Goal: Task Accomplishment & Management: Manage account settings

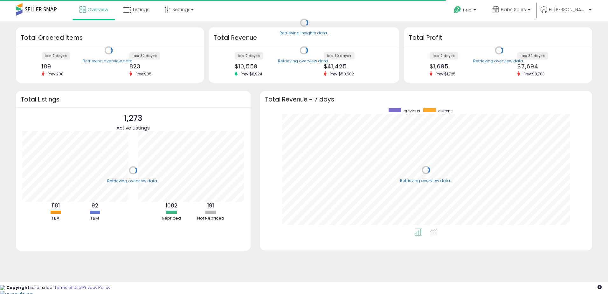
scroll to position [120, 319]
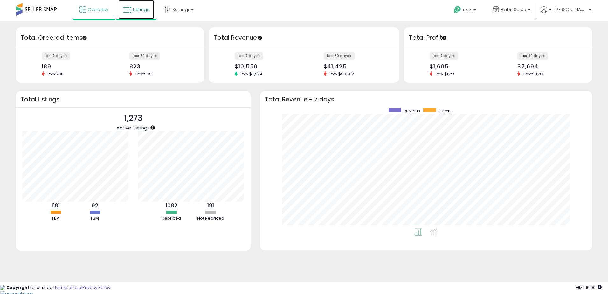
click at [139, 11] on span "Listings" at bounding box center [141, 9] width 17 height 6
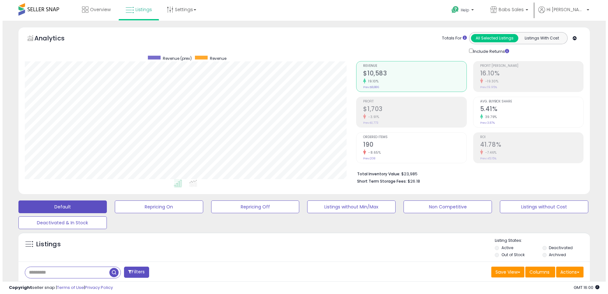
scroll to position [32, 0]
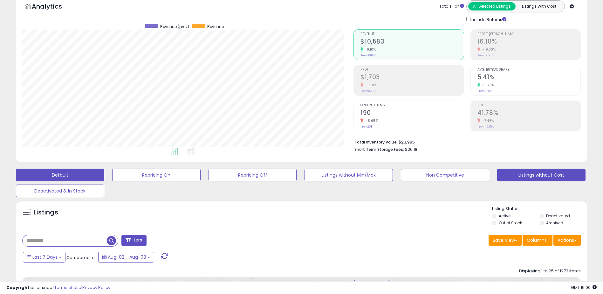
click at [201, 177] on button "Listings without Cost" at bounding box center [156, 174] width 88 height 13
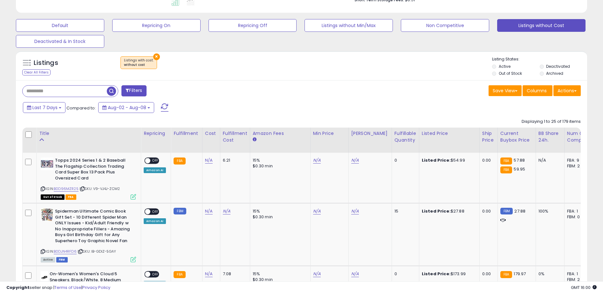
scroll to position [191, 0]
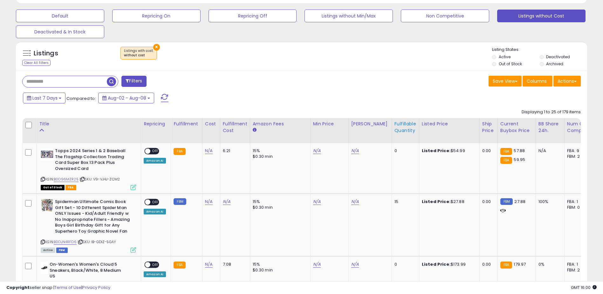
click at [399, 127] on div "Fulfillable Quantity" at bounding box center [405, 126] width 22 height 13
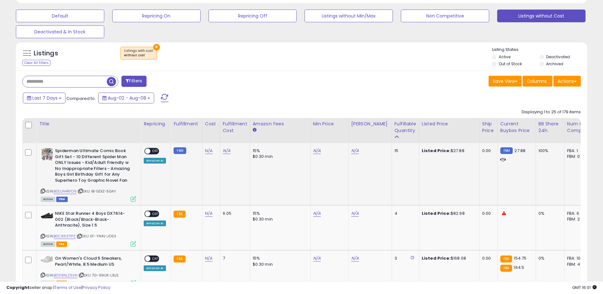
drag, startPoint x: 78, startPoint y: 190, endPoint x: 54, endPoint y: 191, distance: 23.5
click at [54, 191] on div "ASIN: B0DJN4RFD6 | SKU: IB-GDIZ-5GAY Active FBM" at bounding box center [88, 174] width 95 height 53
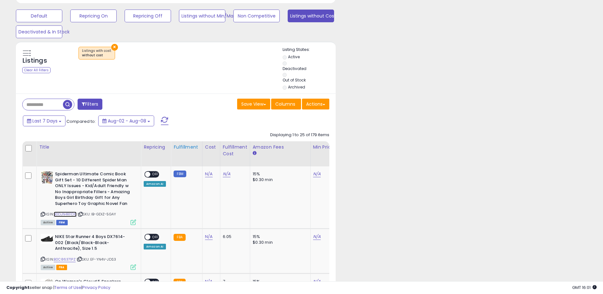
scroll to position [317754, 317699]
click at [224, 175] on link "N/A" at bounding box center [227, 174] width 8 height 6
click at [195, 160] on input "text" at bounding box center [207, 158] width 57 height 10
type input "****"
click at [245, 155] on icon "submit" at bounding box center [243, 157] width 4 height 4
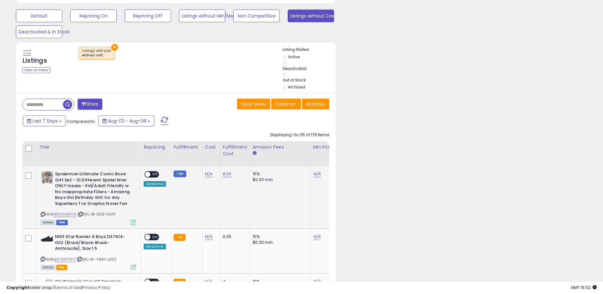
click at [205, 175] on div "N/A" at bounding box center [210, 174] width 10 height 6
click at [208, 173] on link "N/A" at bounding box center [209, 174] width 8 height 6
click at [175, 158] on input "number" at bounding box center [189, 158] width 57 height 11
type input "****"
click at [227, 158] on icon "submit" at bounding box center [225, 157] width 4 height 4
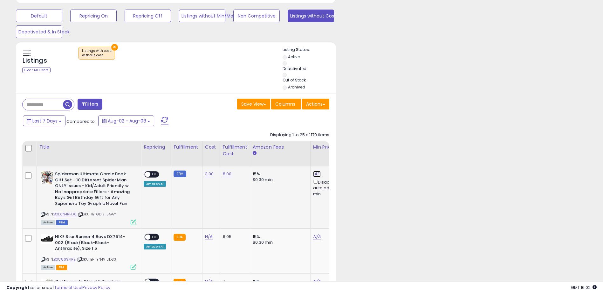
click at [316, 174] on link "14.11" at bounding box center [317, 174] width 8 height 6
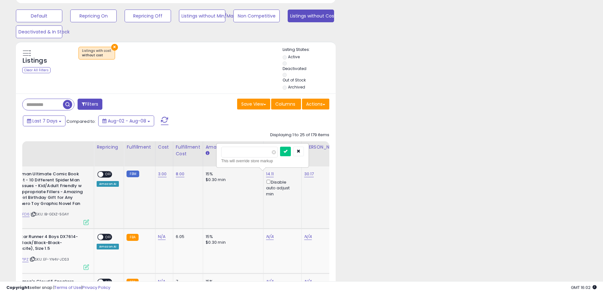
click at [256, 154] on input "*****" at bounding box center [249, 152] width 57 height 11
type input "*"
type input "*****"
click at [291, 148] on button "submit" at bounding box center [285, 152] width 11 height 10
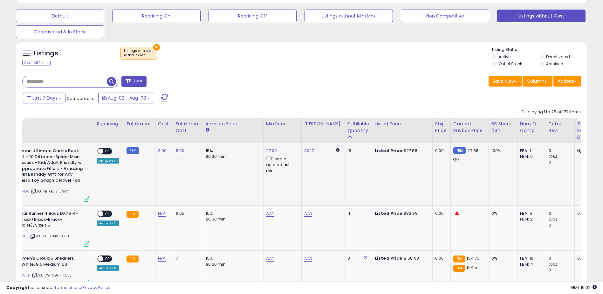
click at [100, 151] on span at bounding box center [100, 150] width 5 height 5
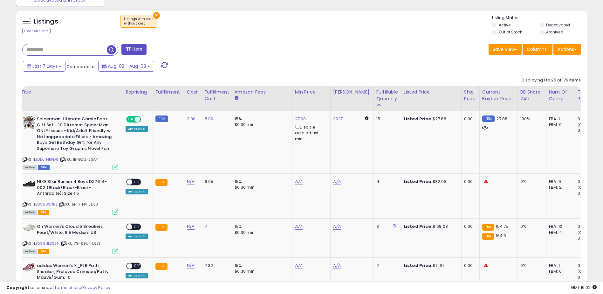
scroll to position [0, 0]
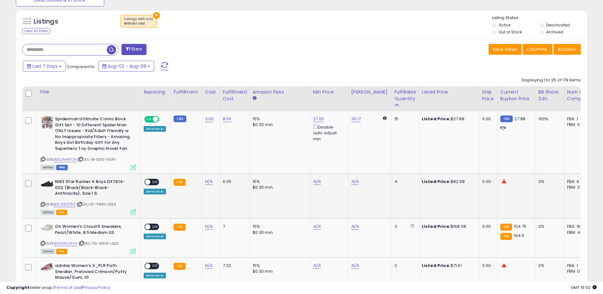
click at [78, 204] on span "| SKU: EF-YN4V-JDS3" at bounding box center [96, 204] width 39 height 5
drag, startPoint x: 76, startPoint y: 204, endPoint x: 56, endPoint y: 204, distance: 20.3
click at [56, 204] on div "ASIN: B0C86371PZ | SKU: EF-YN4V-JDS3 Active FBA" at bounding box center [88, 196] width 95 height 35
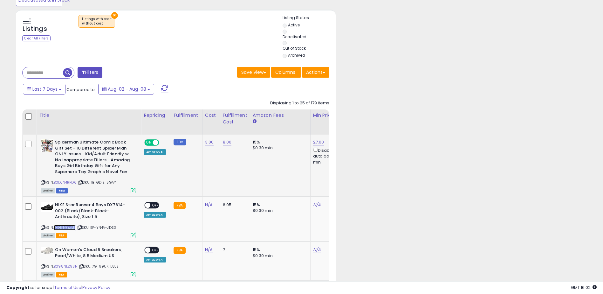
scroll to position [317754, 317699]
click at [206, 204] on link "N/A" at bounding box center [209, 205] width 8 height 6
click at [173, 189] on input "number" at bounding box center [189, 189] width 57 height 11
type input "*****"
click at [227, 189] on icon "submit" at bounding box center [225, 188] width 4 height 4
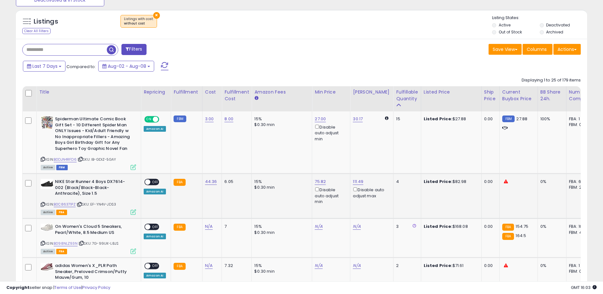
scroll to position [130, 332]
click at [148, 182] on span at bounding box center [147, 181] width 5 height 5
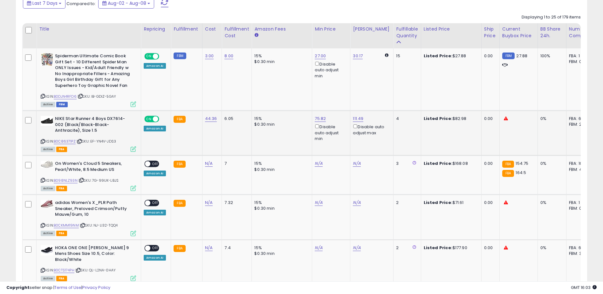
scroll to position [286, 0]
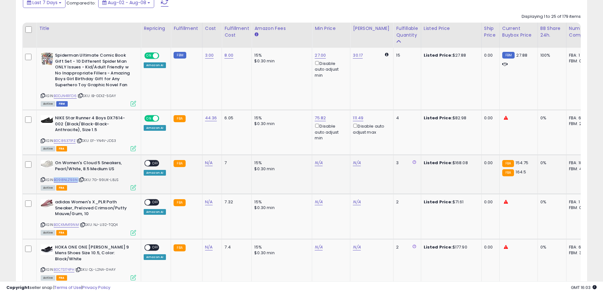
drag, startPoint x: 78, startPoint y: 178, endPoint x: 56, endPoint y: 179, distance: 21.3
click at [56, 179] on div "ASIN: B098NLZ93N | SKU: 7G-99UK-L8JS Active FBA" at bounding box center [88, 175] width 95 height 30
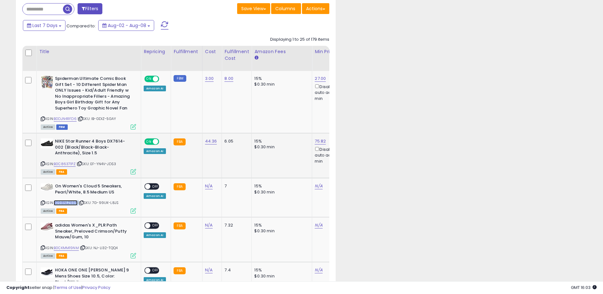
scroll to position [317754, 317699]
click at [316, 186] on link "N/A" at bounding box center [319, 186] width 8 height 6
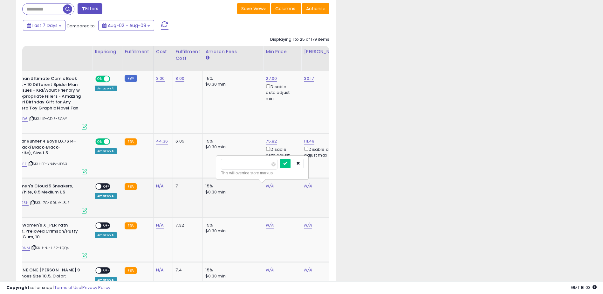
click at [228, 165] on input "number" at bounding box center [249, 164] width 57 height 11
type input "*"
type input "******"
click at [287, 163] on icon "submit" at bounding box center [285, 163] width 4 height 4
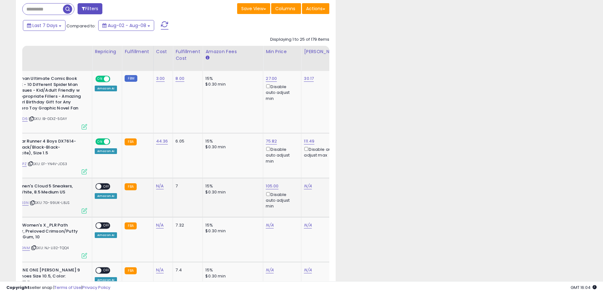
scroll to position [130, 332]
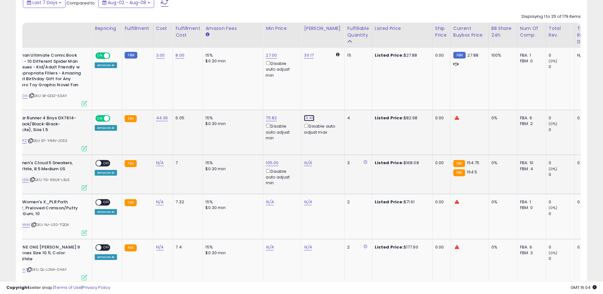
click at [307, 58] on link "111.49" at bounding box center [309, 55] width 10 height 6
click at [305, 162] on link "N/A" at bounding box center [308, 163] width 8 height 6
click at [340, 93] on icon "button" at bounding box center [338, 95] width 4 height 4
click at [289, 138] on input "number" at bounding box center [287, 140] width 57 height 11
type input "******"
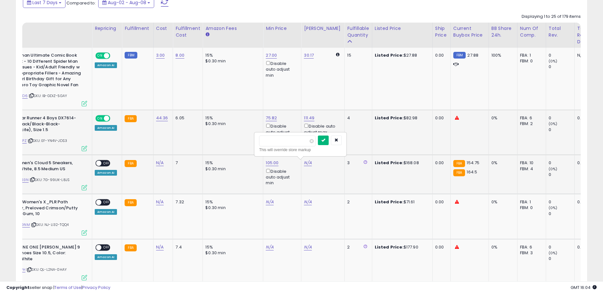
click at [325, 139] on icon "submit" at bounding box center [323, 140] width 4 height 4
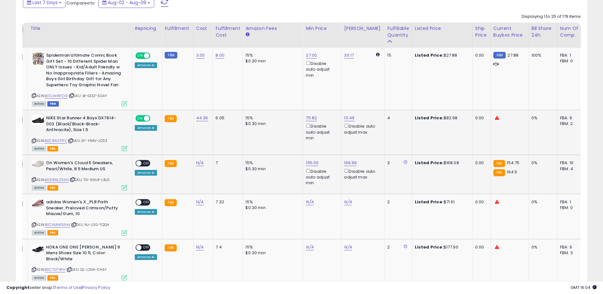
scroll to position [0, 9]
drag, startPoint x: 69, startPoint y: 180, endPoint x: 46, endPoint y: 180, distance: 22.9
click at [46, 180] on div "ASIN: B098NLZ93N | SKU: 7G-99UK-L8JS Active FBA" at bounding box center [79, 175] width 95 height 30
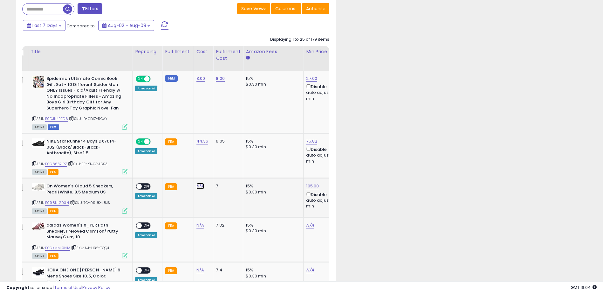
click at [198, 185] on link "N/A" at bounding box center [200, 186] width 8 height 6
click at [174, 169] on input "number" at bounding box center [181, 170] width 57 height 11
type input "******"
click at [222, 168] on button "submit" at bounding box center [216, 170] width 11 height 10
click at [312, 82] on link "170.86" at bounding box center [312, 78] width 11 height 6
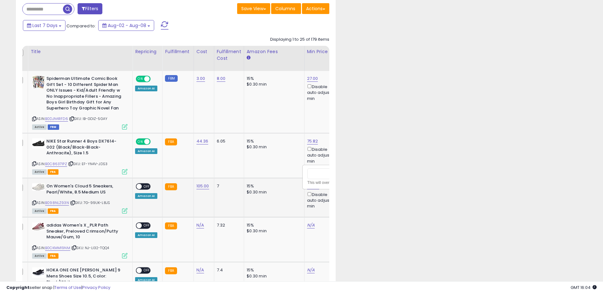
scroll to position [0, 53]
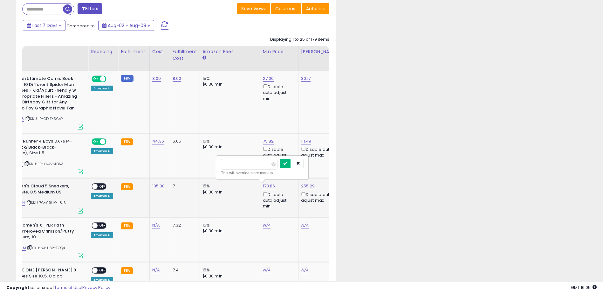
type input "******"
click at [291, 162] on button "submit" at bounding box center [285, 164] width 11 height 10
click at [311, 82] on link "255.29" at bounding box center [306, 78] width 10 height 6
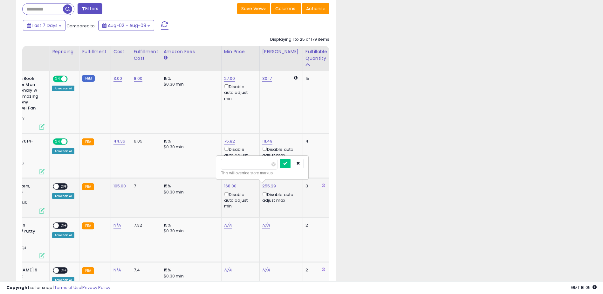
type input "*"
type input "******"
click at [291, 161] on button "submit" at bounding box center [285, 164] width 11 height 10
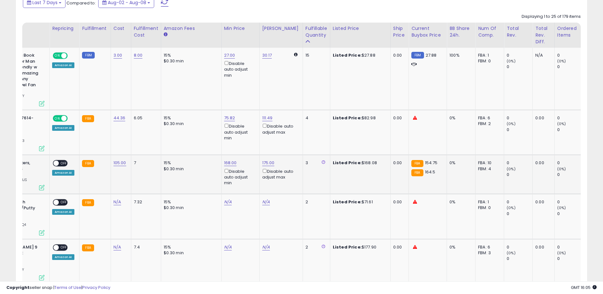
click at [57, 161] on span at bounding box center [55, 163] width 5 height 5
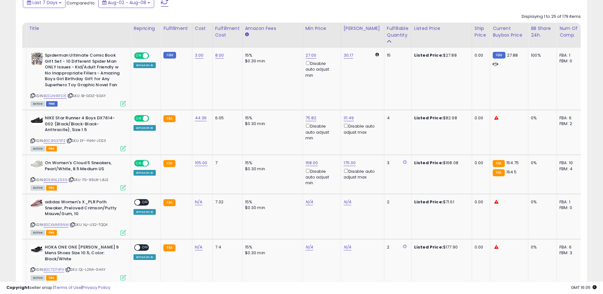
scroll to position [0, 0]
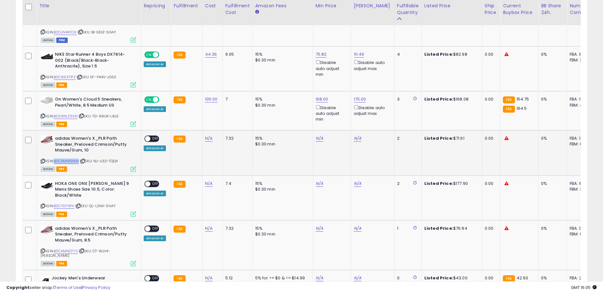
drag, startPoint x: 79, startPoint y: 160, endPoint x: 55, endPoint y: 161, distance: 24.2
click at [55, 161] on div "ASIN: B0CKMM19NM | SKU: NJ-LI32-TQQ4 Active FBA" at bounding box center [88, 152] width 95 height 35
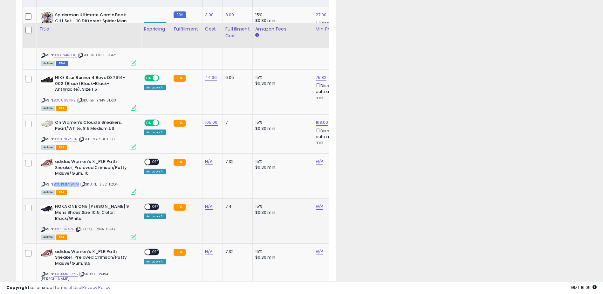
scroll to position [317754, 317699]
click at [206, 160] on link "N/A" at bounding box center [209, 161] width 8 height 6
click at [186, 146] on input "number" at bounding box center [189, 146] width 57 height 11
type input "*****"
click at [227, 146] on icon "submit" at bounding box center [225, 145] width 4 height 4
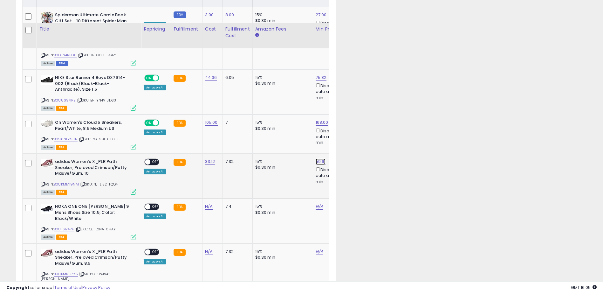
click at [318, 18] on link "59.91" at bounding box center [321, 15] width 11 height 6
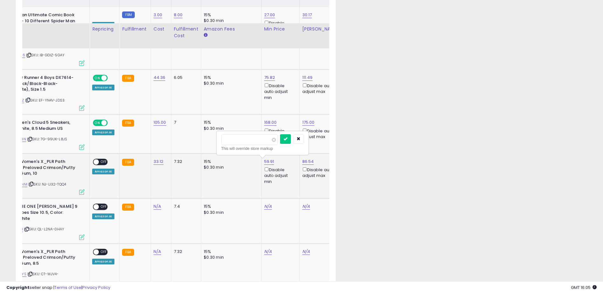
type input "*"
type input "*****"
click at [287, 138] on icon "submit" at bounding box center [286, 139] width 4 height 4
click at [306, 18] on link "86.54" at bounding box center [307, 15] width 10 height 6
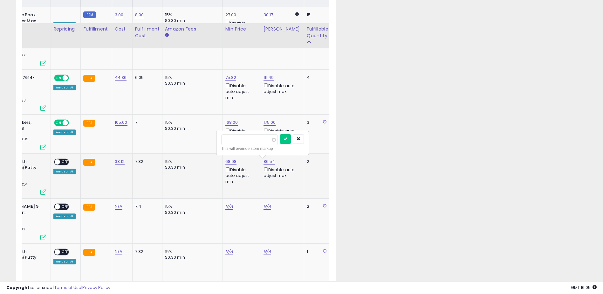
type input "*"
type input "*****"
click at [291, 140] on button "submit" at bounding box center [285, 139] width 11 height 10
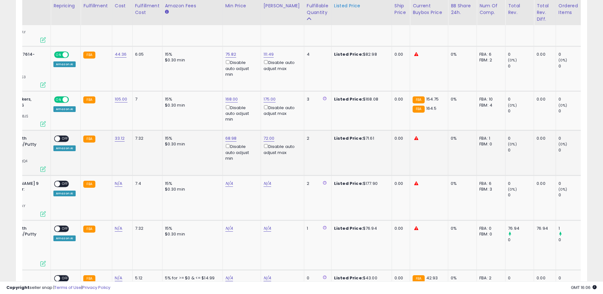
scroll to position [130, 332]
click at [57, 136] on span at bounding box center [57, 138] width 5 height 5
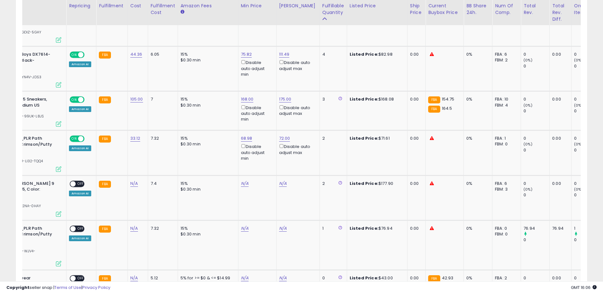
scroll to position [0, 53]
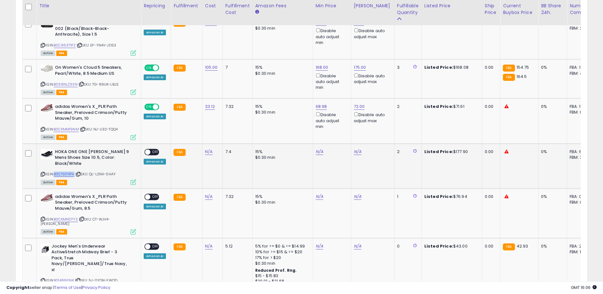
drag, startPoint x: 76, startPoint y: 168, endPoint x: 56, endPoint y: 168, distance: 20.3
click at [56, 168] on div "ASIN: B0CTS174PH | SKU: QL-L2NA-0HAY Active FBA" at bounding box center [88, 166] width 95 height 35
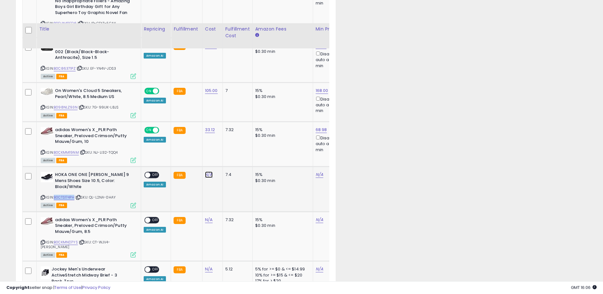
click at [208, 173] on link "N/A" at bounding box center [209, 174] width 8 height 6
click at [175, 159] on input "number" at bounding box center [189, 159] width 57 height 11
type input "******"
click at [227, 159] on icon "submit" at bounding box center [225, 158] width 4 height 4
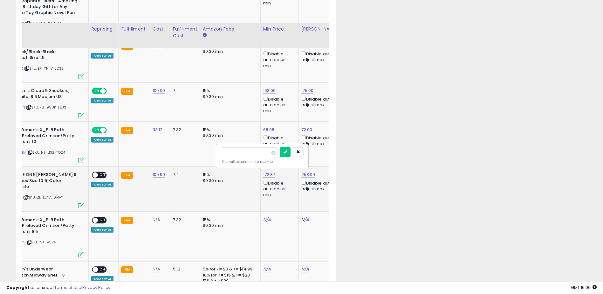
scroll to position [0, 52]
type input "******"
click at [287, 151] on icon "submit" at bounding box center [285, 152] width 4 height 4
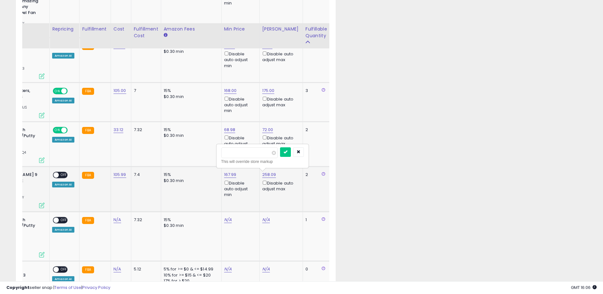
type input "*"
type input "******"
click at [291, 153] on button "submit" at bounding box center [285, 152] width 11 height 10
click at [56, 174] on span at bounding box center [55, 174] width 5 height 5
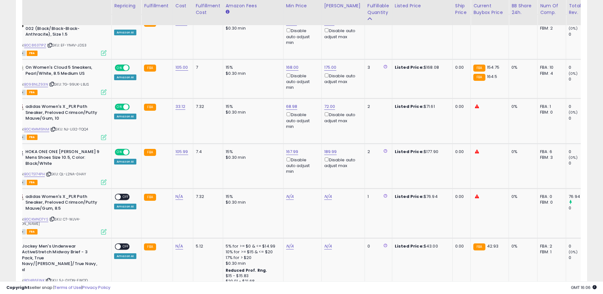
scroll to position [0, 0]
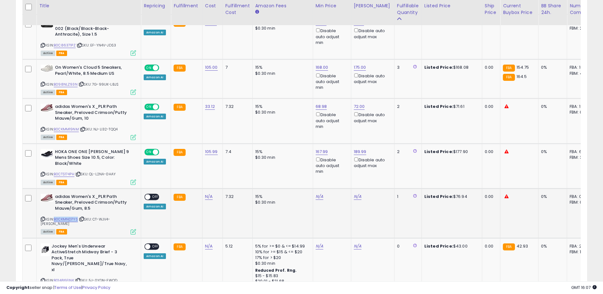
drag, startPoint x: 79, startPoint y: 213, endPoint x: 56, endPoint y: 213, distance: 22.6
click at [56, 213] on div "ASIN: B0CKMND7YS | SKU: CT-WJV4-[PERSON_NAME] Active FBA" at bounding box center [88, 214] width 95 height 40
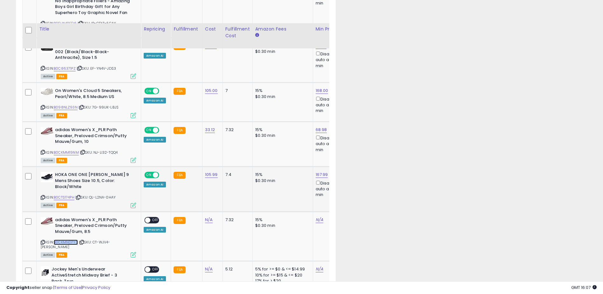
scroll to position [317754, 317699]
click at [208, 216] on link "N/A" at bounding box center [209, 219] width 8 height 6
type input "*****"
click at [227, 196] on icon "submit" at bounding box center [225, 197] width 4 height 4
click at [147, 217] on span at bounding box center [147, 219] width 5 height 5
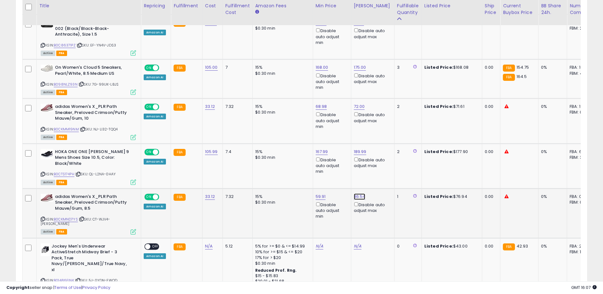
type input "*"
type input "*****"
click at [381, 171] on button "submit" at bounding box center [375, 168] width 11 height 10
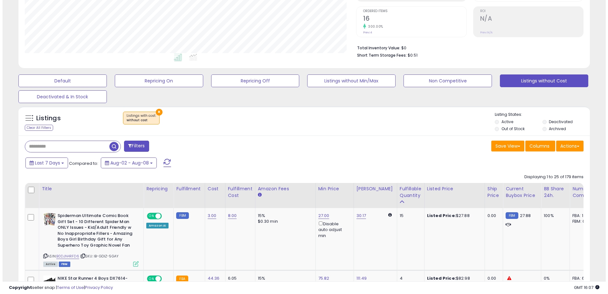
scroll to position [64, 0]
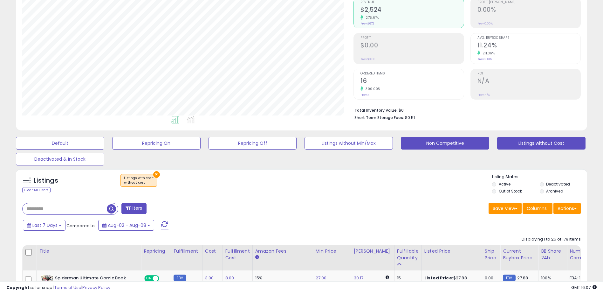
click at [104, 146] on button "Non Competitive" at bounding box center [60, 143] width 88 height 13
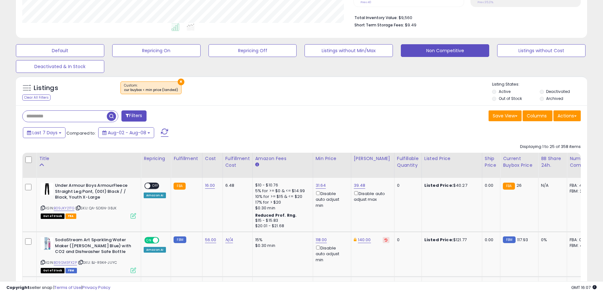
scroll to position [159, 0]
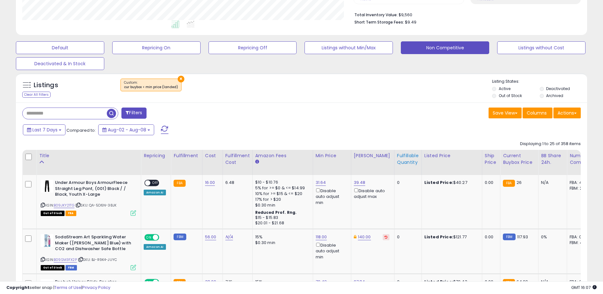
click at [398, 157] on div "Fulfillable Quantity" at bounding box center [408, 158] width 22 height 13
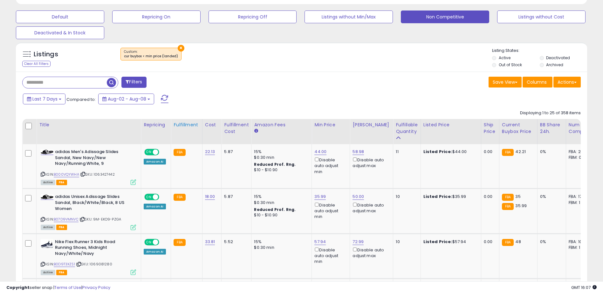
scroll to position [191, 0]
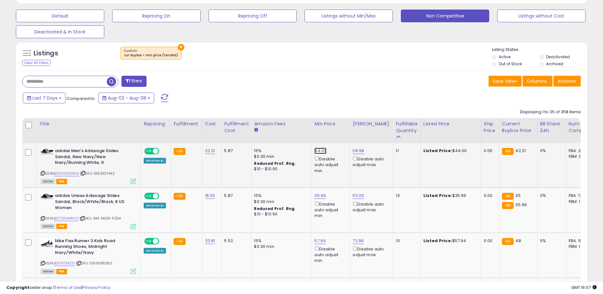
click at [316, 151] on link "44.00" at bounding box center [320, 150] width 12 height 6
type input "*****"
click at [341, 129] on button "submit" at bounding box center [336, 128] width 11 height 10
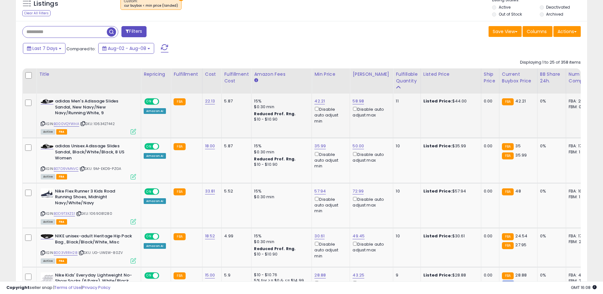
scroll to position [254, 0]
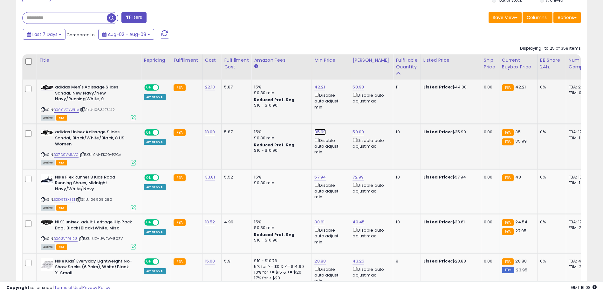
click at [321, 90] on link "35.99" at bounding box center [319, 87] width 10 height 6
type input "*****"
click at [341, 111] on button "submit" at bounding box center [336, 110] width 11 height 10
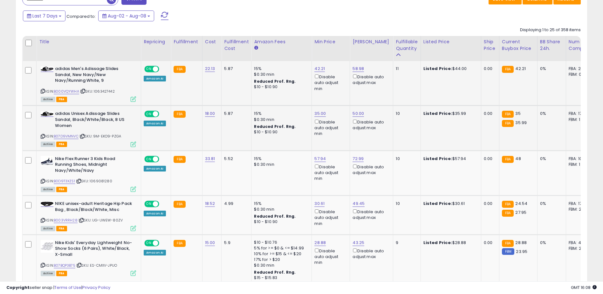
scroll to position [286, 0]
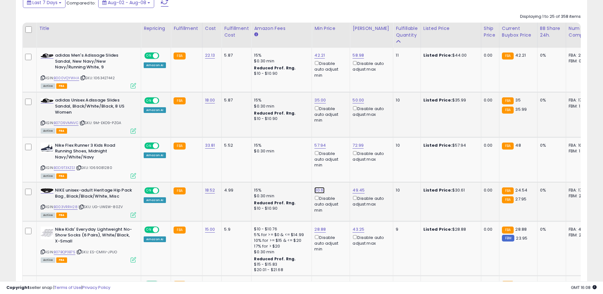
click at [318, 58] on link "30.61" at bounding box center [319, 55] width 10 height 6
type input "*"
type input "*****"
click at [337, 168] on icon "submit" at bounding box center [335, 167] width 4 height 4
drag, startPoint x: 76, startPoint y: 167, endPoint x: 56, endPoint y: 167, distance: 20.3
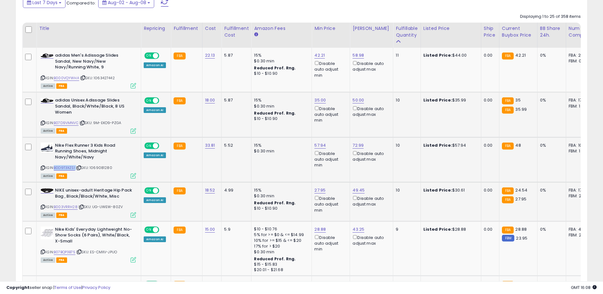
click at [56, 167] on div "ASIN: B0D9T3XZS1 | SKU: 1069081280 Active FBA" at bounding box center [88, 159] width 95 height 35
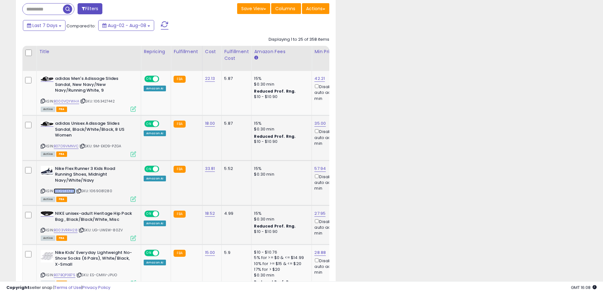
scroll to position [317754, 317699]
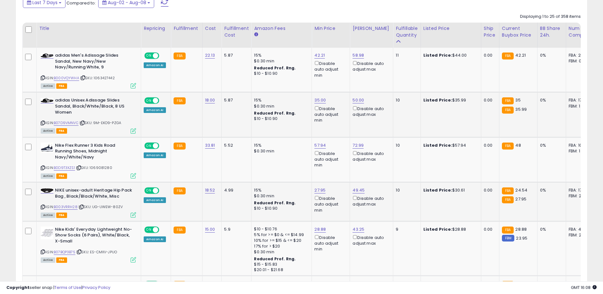
scroll to position [130, 332]
click at [319, 58] on link "57.94" at bounding box center [319, 55] width 10 height 6
type input "*"
type input "*****"
click at [341, 122] on button "submit" at bounding box center [336, 123] width 11 height 10
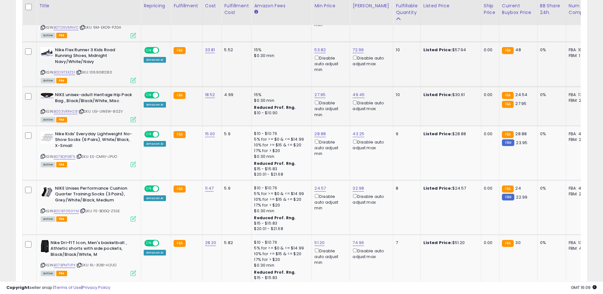
scroll to position [413, 0]
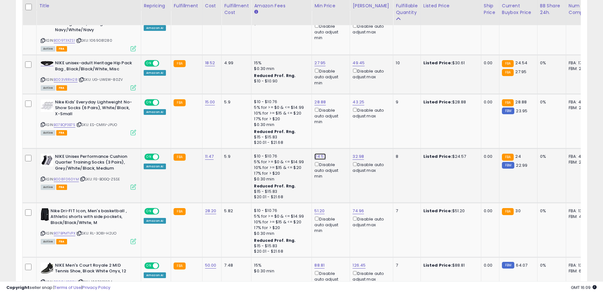
type input "*****"
click at [341, 135] on button "submit" at bounding box center [336, 134] width 11 height 10
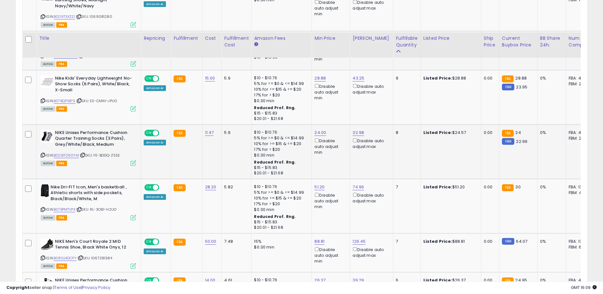
scroll to position [477, 0]
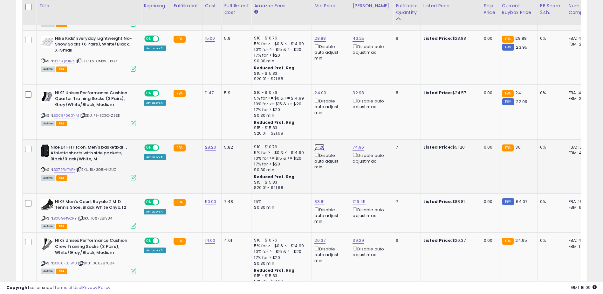
type input "*"
type input "*****"
click at [337, 123] on icon "submit" at bounding box center [335, 124] width 4 height 4
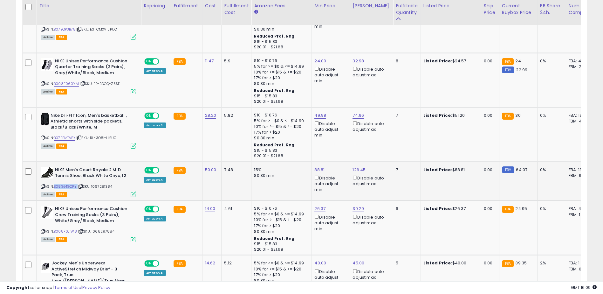
drag, startPoint x: 79, startPoint y: 187, endPoint x: 55, endPoint y: 187, distance: 23.8
click at [55, 187] on div "ASIN: B08GJ4GCPY | SKU: 1067281384 Active FBA" at bounding box center [88, 182] width 95 height 30
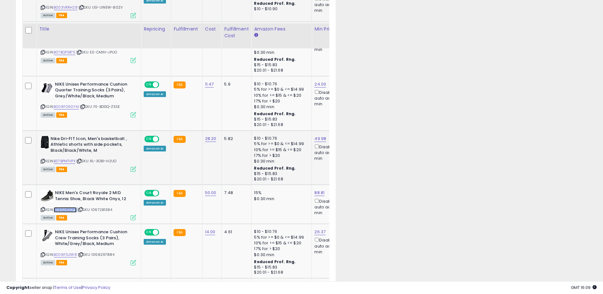
scroll to position [317754, 317699]
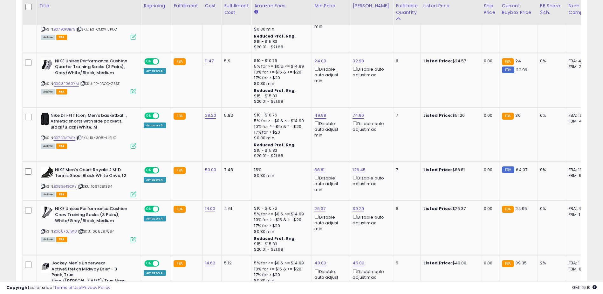
scroll to position [130, 332]
type input "*"
type input "*****"
click at [338, 148] on icon "submit" at bounding box center [336, 147] width 4 height 4
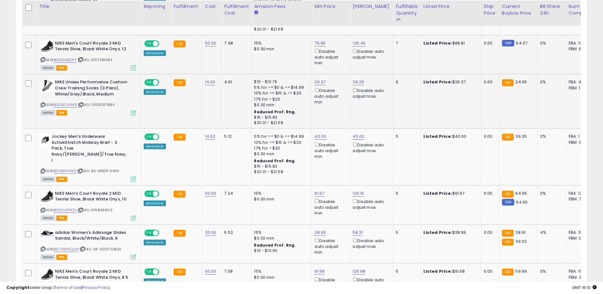
scroll to position [636, 0]
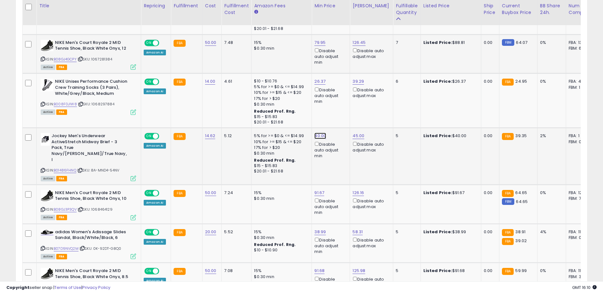
type input "*"
type input "*****"
click at [341, 113] on button "submit" at bounding box center [336, 113] width 11 height 10
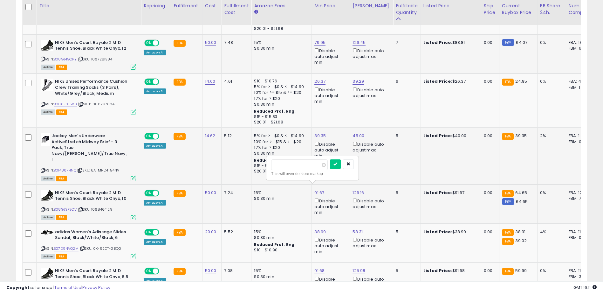
type input "*"
type input "*****"
click at [341, 160] on button "submit" at bounding box center [335, 164] width 11 height 10
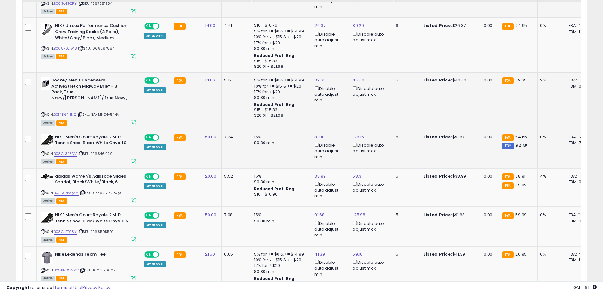
scroll to position [699, 0]
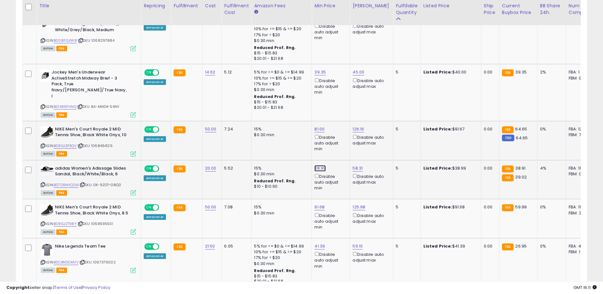
type input "*****"
click at [341, 140] on button "submit" at bounding box center [336, 140] width 11 height 10
type input "*"
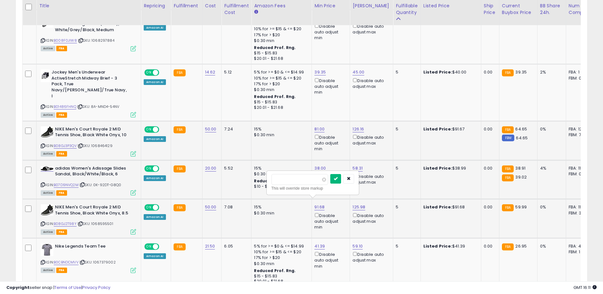
type input "*****"
click at [341, 181] on button "submit" at bounding box center [335, 179] width 11 height 10
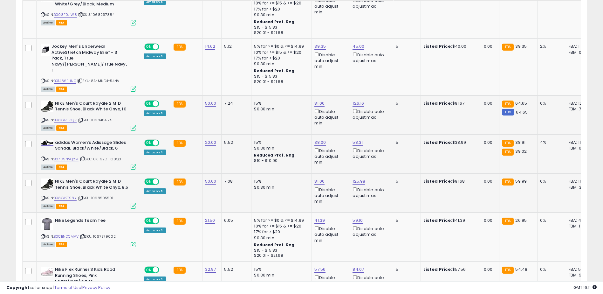
scroll to position [763, 0]
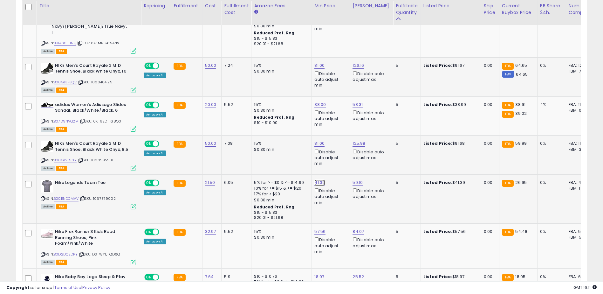
type input "*"
type input "*****"
click at [337, 154] on icon "submit" at bounding box center [335, 154] width 4 height 4
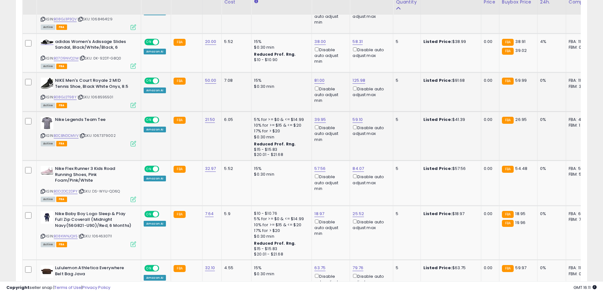
scroll to position [826, 0]
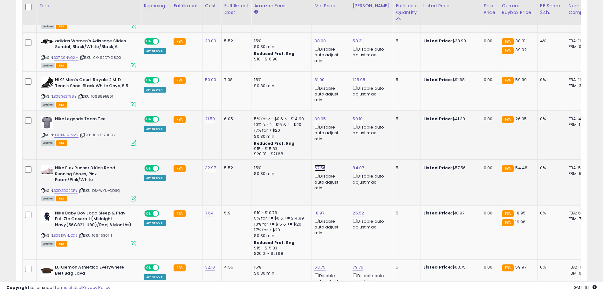
type input "*****"
click at [338, 140] on icon "submit" at bounding box center [336, 139] width 4 height 4
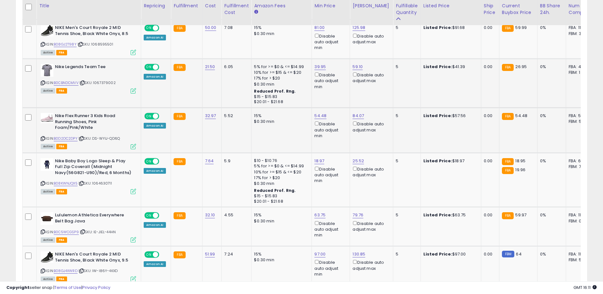
scroll to position [890, 0]
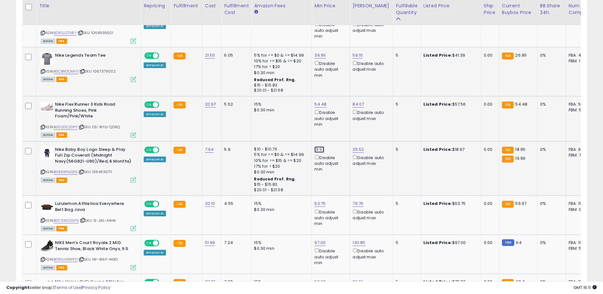
type input "*****"
click at [341, 120] on button "submit" at bounding box center [335, 121] width 11 height 10
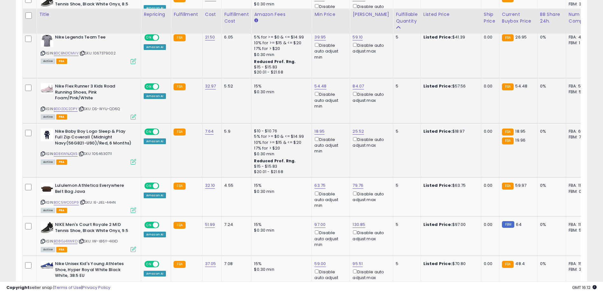
scroll to position [922, 0]
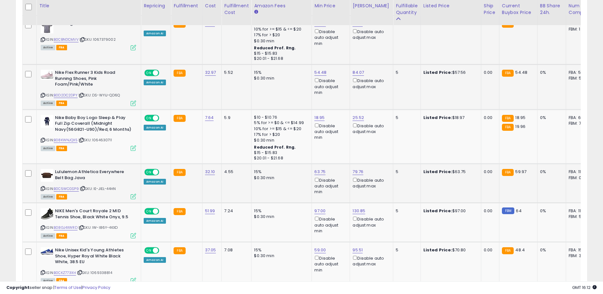
drag, startPoint x: 80, startPoint y: 182, endPoint x: 55, endPoint y: 183, distance: 25.1
click at [55, 183] on div "ASIN: B0C5WCGSP9 | SKU: IE-JIEL-44HN Active FBA" at bounding box center [88, 184] width 95 height 30
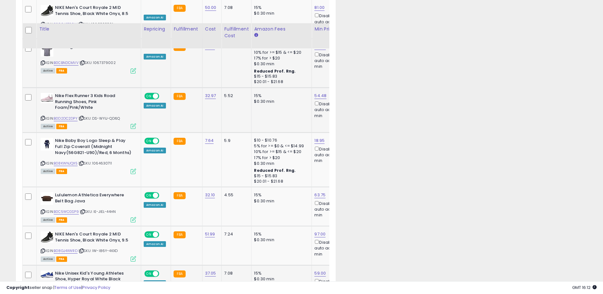
scroll to position [317754, 317699]
type input "*"
type input "*****"
click at [232, 171] on button "submit" at bounding box center [226, 173] width 11 height 10
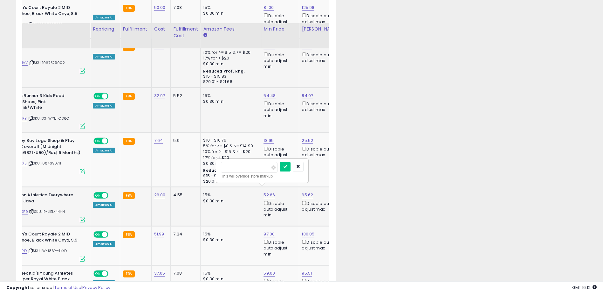
type input "*"
type input "*****"
click at [287, 165] on icon "submit" at bounding box center [285, 166] width 4 height 4
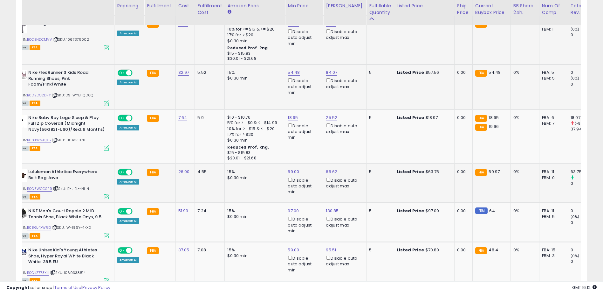
scroll to position [0, 0]
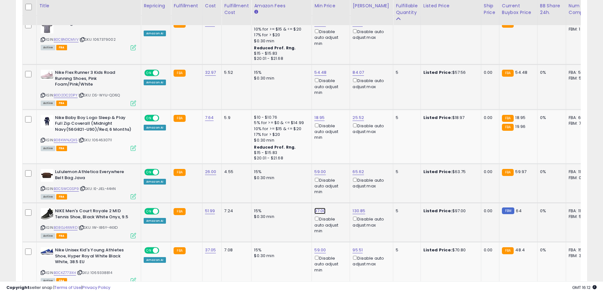
type input "*"
type input "*****"
click at [338, 183] on icon "submit" at bounding box center [336, 182] width 4 height 4
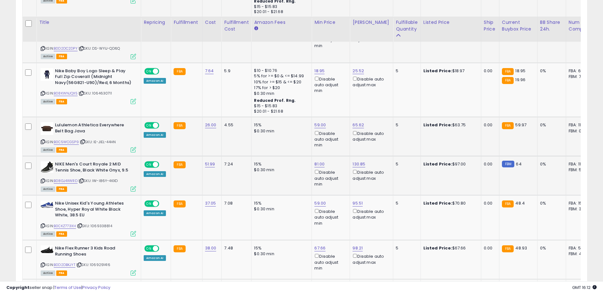
scroll to position [985, 0]
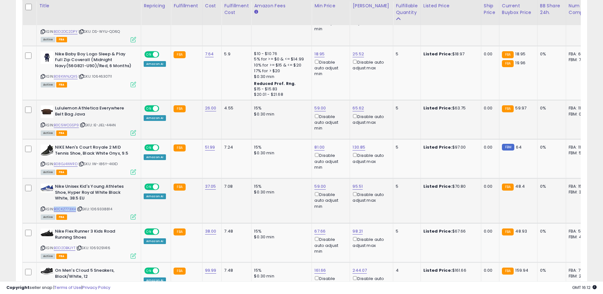
drag, startPoint x: 77, startPoint y: 203, endPoint x: 56, endPoint y: 203, distance: 21.3
click at [56, 203] on div "ASIN: B0CKZ773XH | SKU: 1069338814 Active FBA" at bounding box center [88, 200] width 95 height 35
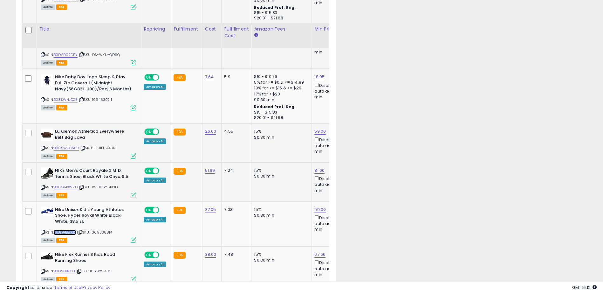
scroll to position [317754, 317699]
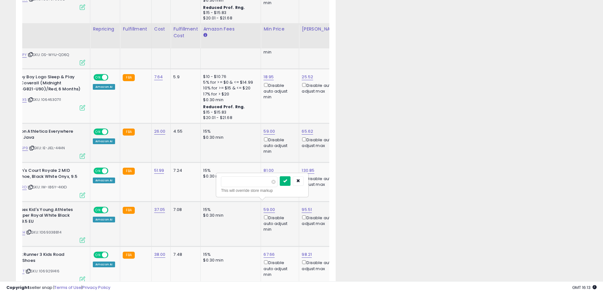
type input "*****"
click at [287, 181] on icon "submit" at bounding box center [285, 181] width 4 height 4
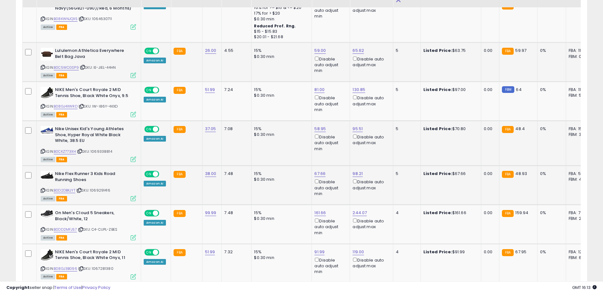
scroll to position [1049, 0]
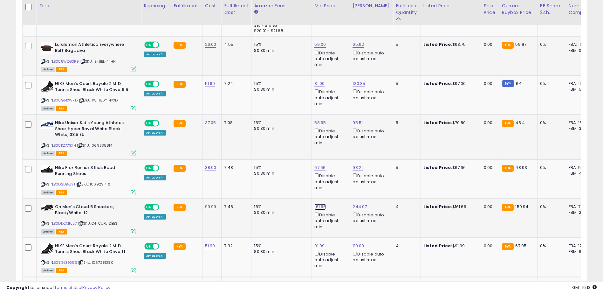
type input "******"
click at [338, 176] on icon "submit" at bounding box center [336, 178] width 4 height 4
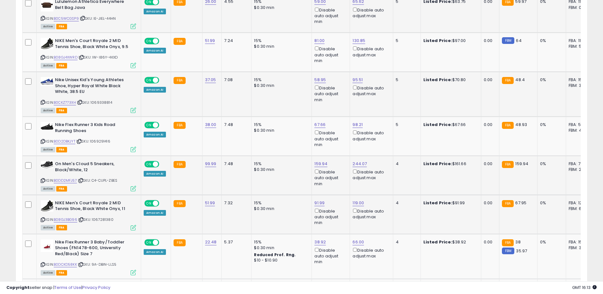
scroll to position [1113, 0]
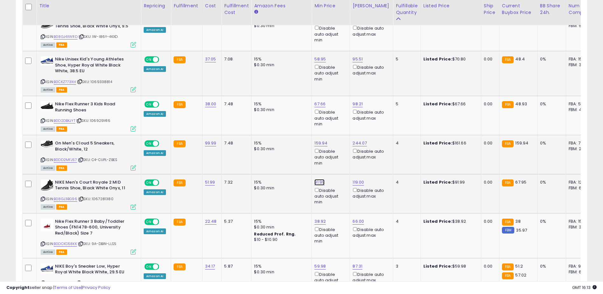
type input "*"
type input "*****"
click at [338, 154] on icon "submit" at bounding box center [336, 153] width 4 height 4
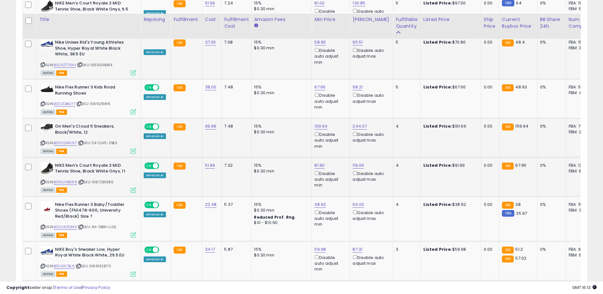
scroll to position [1144, 0]
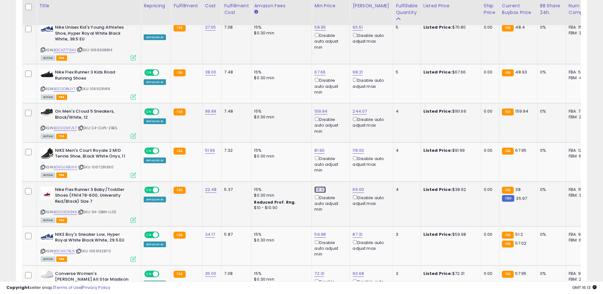
type input "*****"
click at [341, 163] on button "submit" at bounding box center [336, 161] width 11 height 10
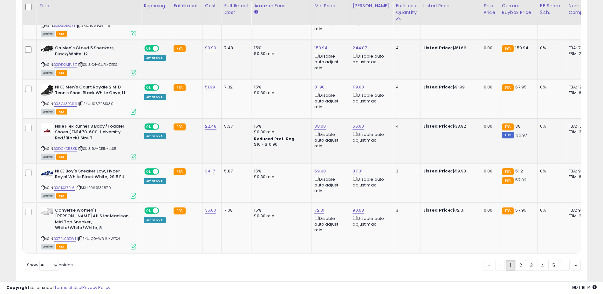
scroll to position [1208, 0]
type input "*****"
click at [338, 142] on icon "submit" at bounding box center [336, 142] width 4 height 4
drag, startPoint x: 78, startPoint y: 226, endPoint x: 56, endPoint y: 226, distance: 21.9
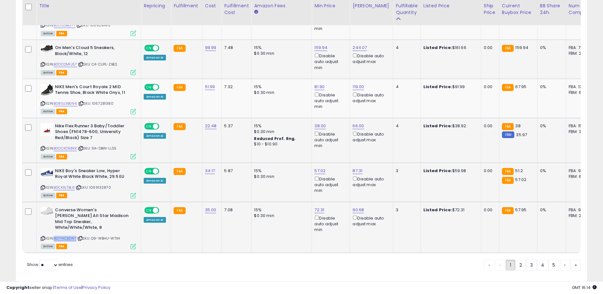
click at [56, 226] on div "ASIN: B07FKCBZWT | SKU: Q9-WBHU-WTX4 Active FBA" at bounding box center [88, 227] width 95 height 41
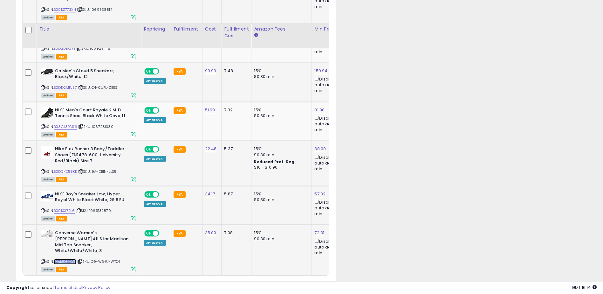
scroll to position [317754, 317699]
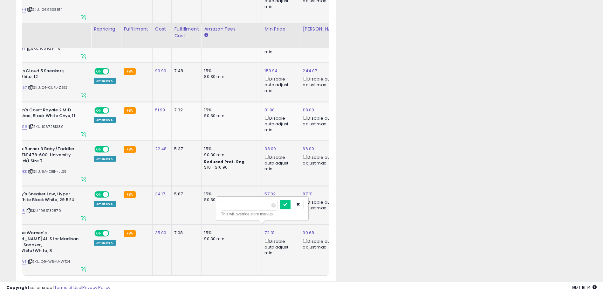
type input "*"
type input "*****"
click at [291, 203] on button "submit" at bounding box center [285, 205] width 11 height 10
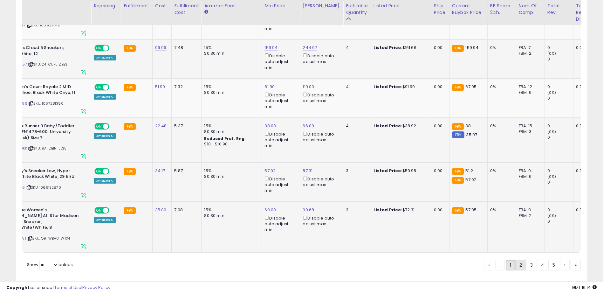
click at [537, 259] on link "2" at bounding box center [542, 264] width 11 height 11
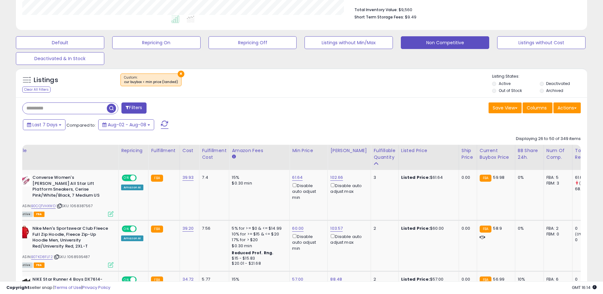
scroll to position [0, 6]
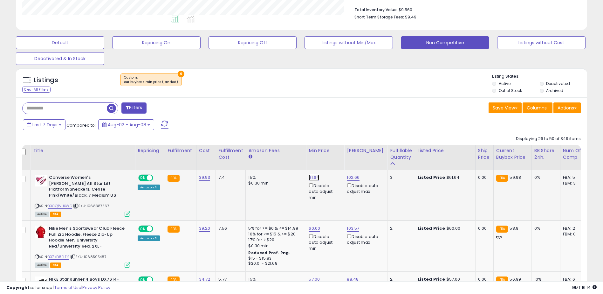
click at [313, 177] on link "61.64" at bounding box center [314, 177] width 10 height 6
type input "*"
type input "*****"
click at [332, 155] on icon "submit" at bounding box center [330, 155] width 4 height 4
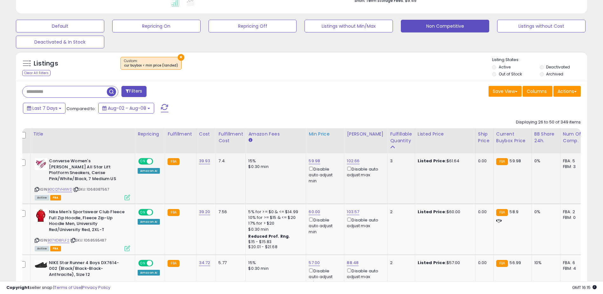
scroll to position [196, 0]
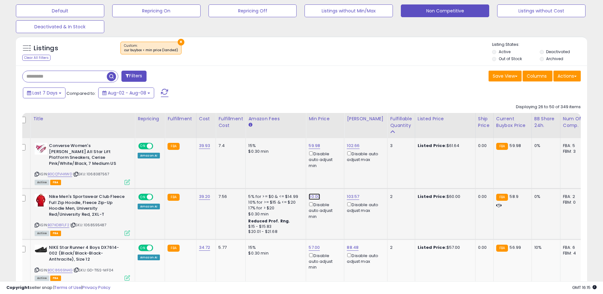
click at [313, 149] on link "60.00" at bounding box center [314, 145] width 11 height 6
type input "*"
type input "*****"
click at [332, 169] on icon "submit" at bounding box center [330, 168] width 4 height 4
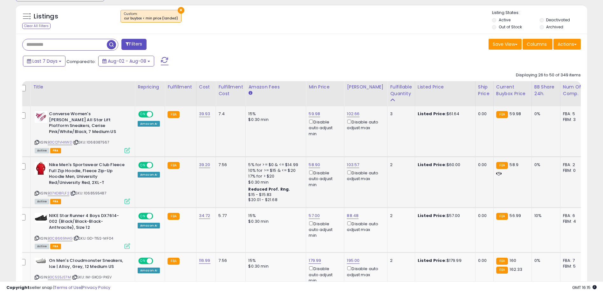
scroll to position [259, 0]
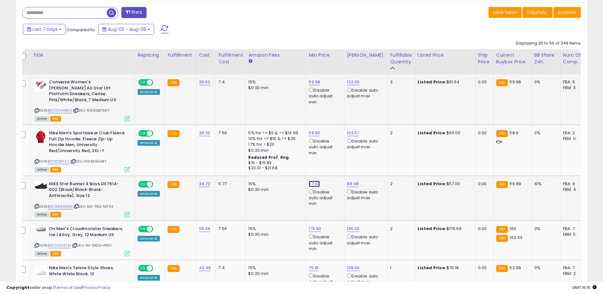
click at [311, 85] on link "57.00" at bounding box center [314, 82] width 11 height 6
type input "*****"
click at [332, 155] on icon "submit" at bounding box center [330, 155] width 4 height 4
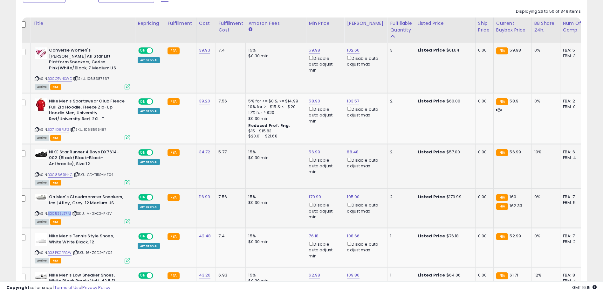
drag, startPoint x: 72, startPoint y: 207, endPoint x: 50, endPoint y: 206, distance: 22.3
click at [50, 206] on div "ASIN: B0C5S5JS7M | SKU: IM-GXCG-PKEV Active FBA" at bounding box center [82, 209] width 95 height 30
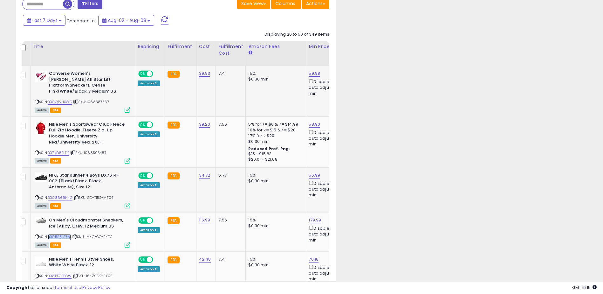
scroll to position [317754, 317699]
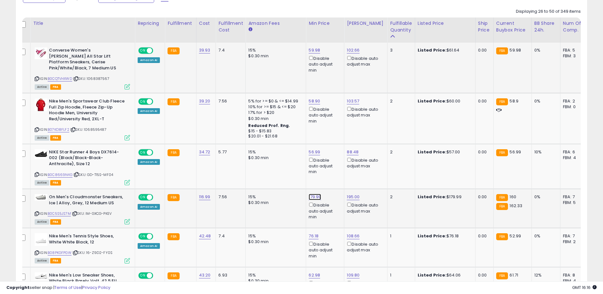
click at [316, 53] on link "179.99" at bounding box center [314, 50] width 11 height 6
type input "*"
type input "******"
click at [333, 169] on icon "submit" at bounding box center [331, 168] width 4 height 4
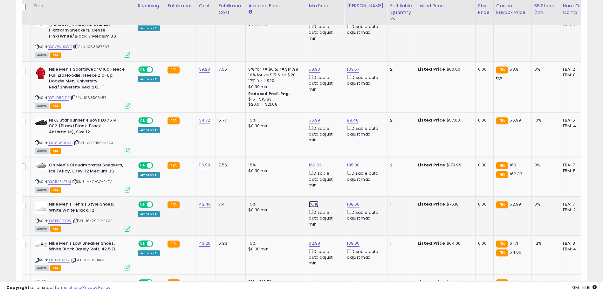
click at [312, 22] on link "76.18" at bounding box center [314, 18] width 11 height 6
type input "*"
type input "*****"
click at [338, 170] on div "***** This will override store markup" at bounding box center [307, 179] width 92 height 23
click at [331, 176] on icon "submit" at bounding box center [329, 175] width 4 height 4
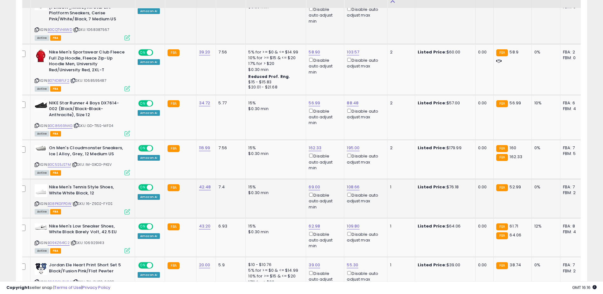
scroll to position [355, 0]
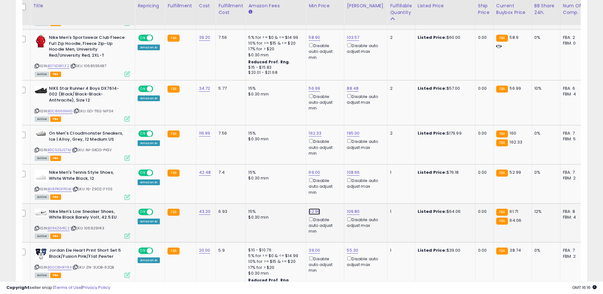
type input "*****"
click at [332, 182] on icon "submit" at bounding box center [330, 183] width 4 height 4
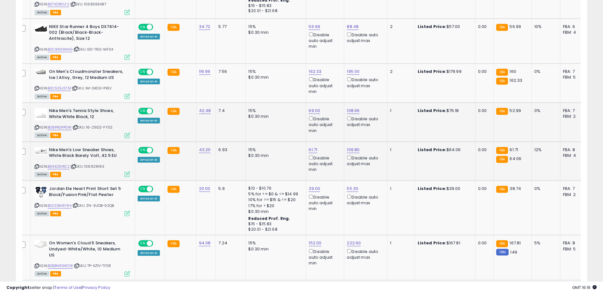
scroll to position [418, 0]
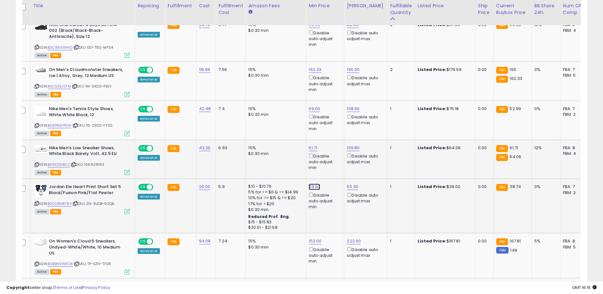
type input "*****"
click at [332, 157] on icon "submit" at bounding box center [330, 158] width 4 height 4
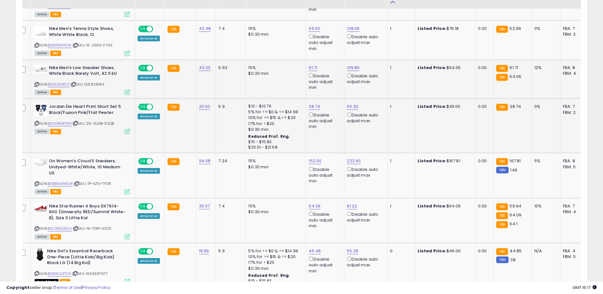
scroll to position [514, 0]
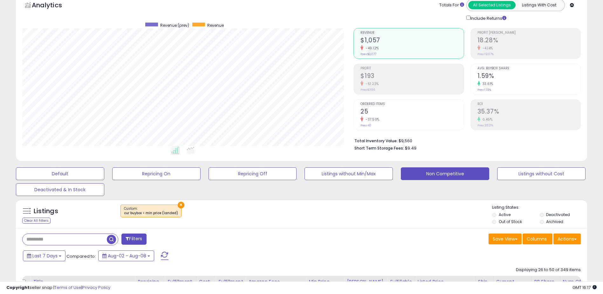
scroll to position [0, 0]
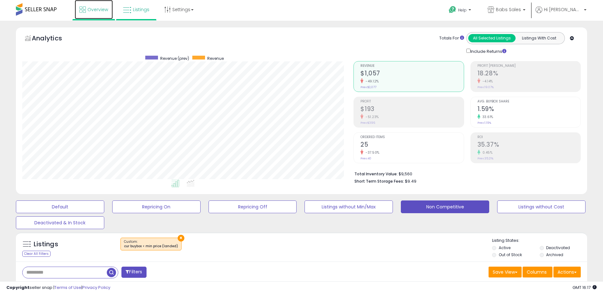
click at [95, 10] on span "Overview" at bounding box center [97, 9] width 21 height 6
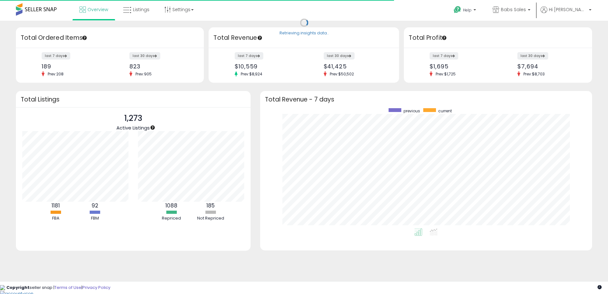
scroll to position [120, 319]
